Goal: Information Seeking & Learning: Learn about a topic

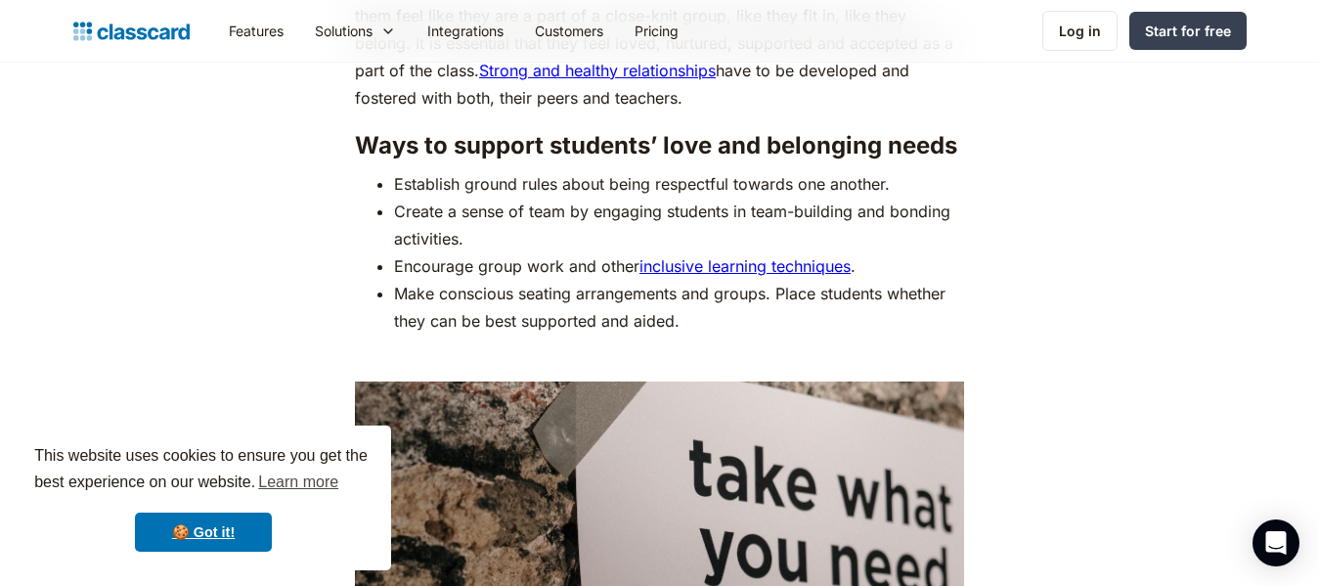
scroll to position [5627, 0]
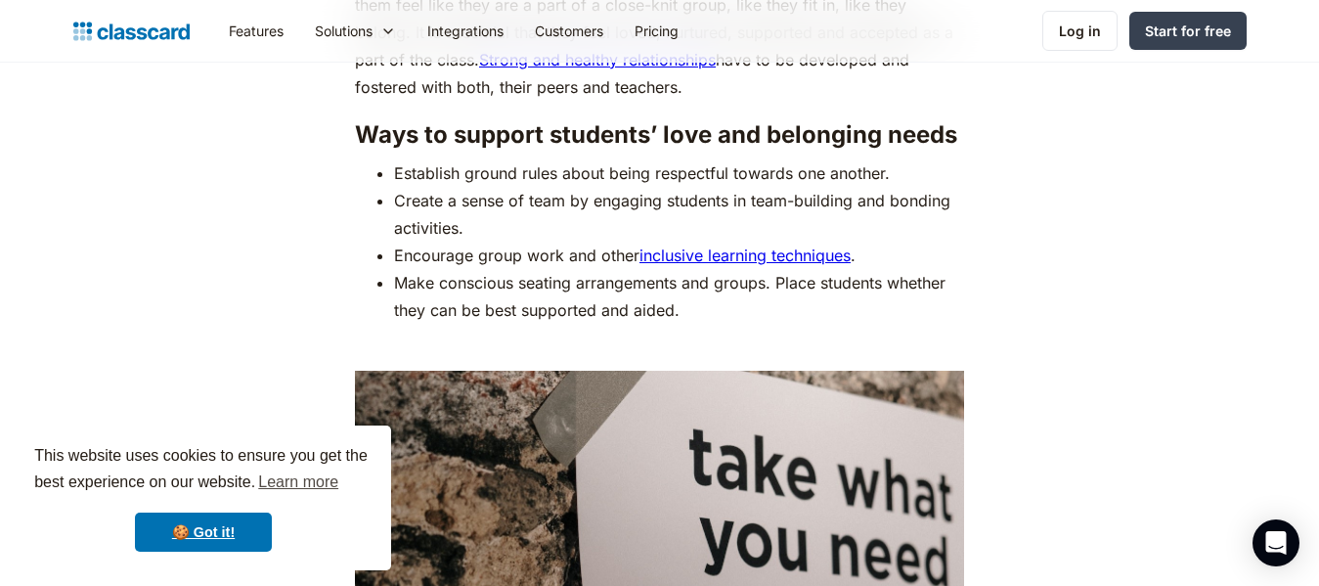
click at [759, 245] on link "inclusive learning techniques" at bounding box center [744, 255] width 211 height 20
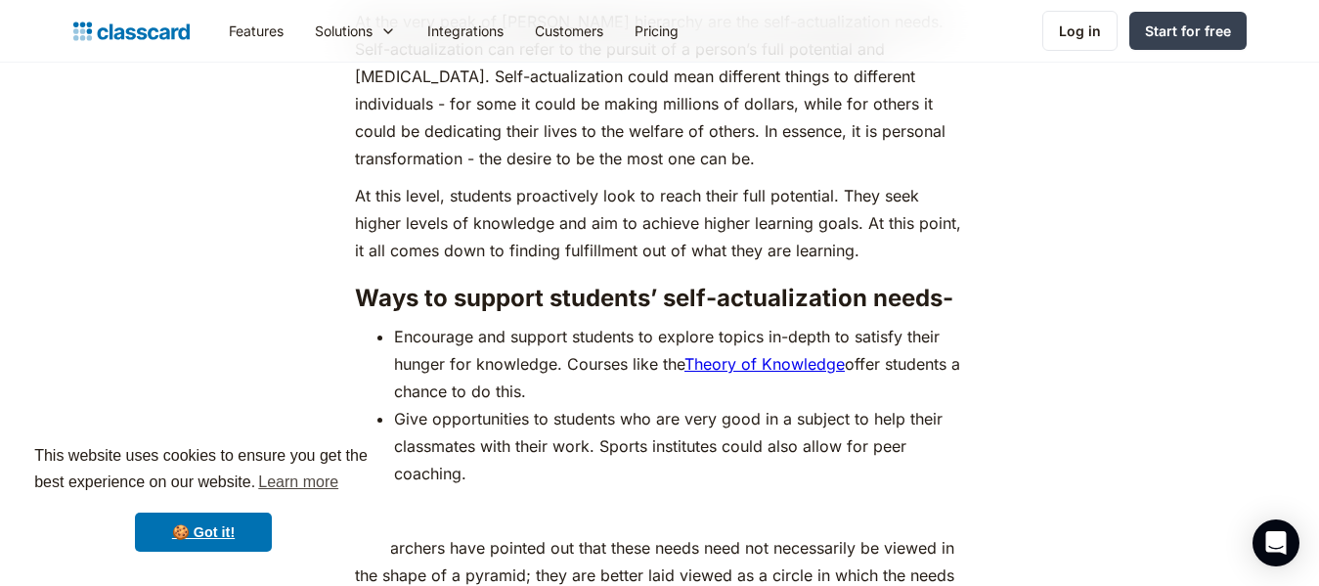
scroll to position [8665, 0]
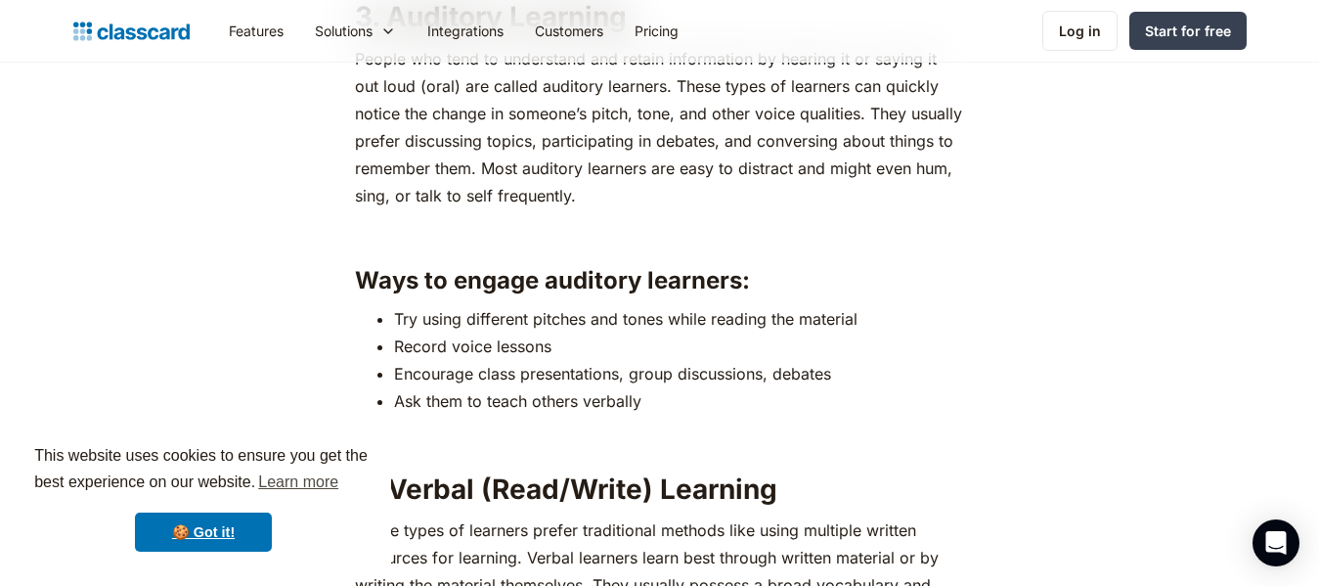
scroll to position [4099, 0]
